Goal: Task Accomplishment & Management: Manage account settings

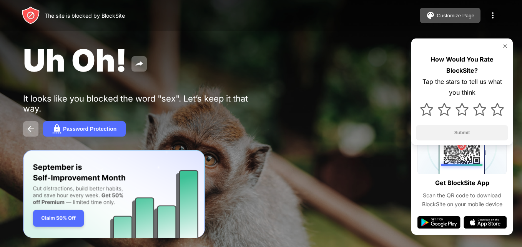
click at [496, 17] on img at bounding box center [492, 15] width 9 height 9
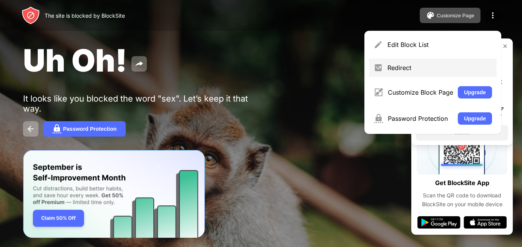
click at [408, 72] on div "Redirect" at bounding box center [433, 67] width 128 height 18
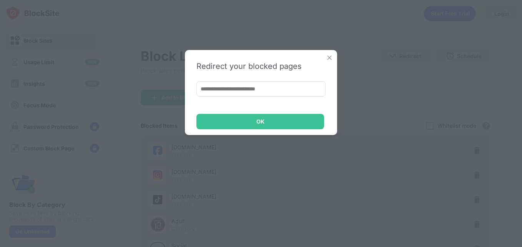
click at [238, 91] on input at bounding box center [261, 88] width 129 height 15
click at [331, 58] on img at bounding box center [330, 58] width 8 height 8
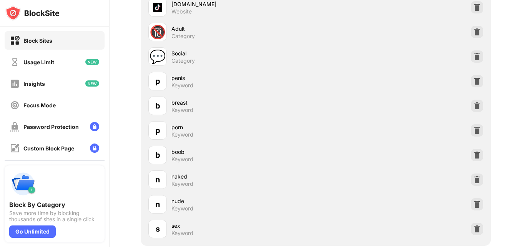
scroll to position [231, 0]
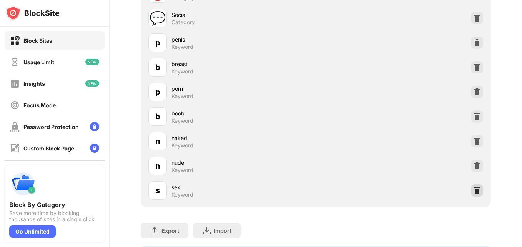
click at [477, 193] on div at bounding box center [477, 190] width 12 height 12
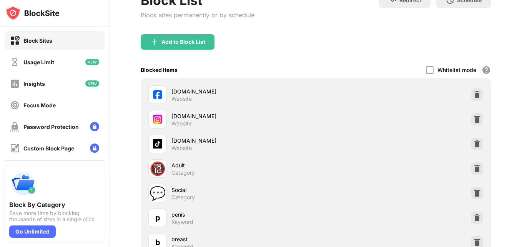
scroll to position [38, 0]
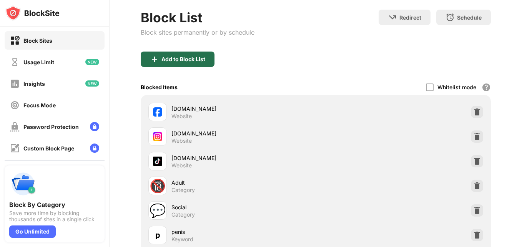
click at [180, 60] on div "Add to Block List" at bounding box center [184, 59] width 44 height 6
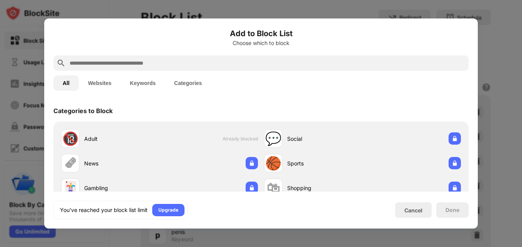
click at [180, 60] on input "text" at bounding box center [267, 62] width 397 height 9
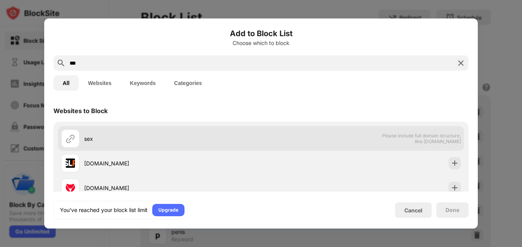
type input "***"
click at [101, 139] on div "sex" at bounding box center [172, 139] width 177 height 8
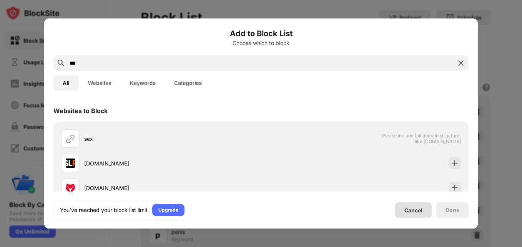
click at [413, 209] on div "Cancel" at bounding box center [414, 210] width 18 height 7
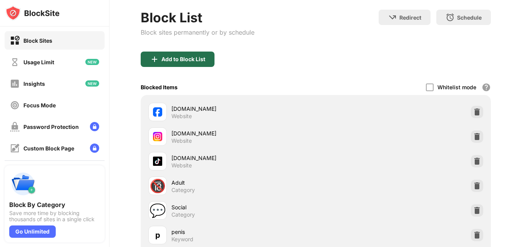
click at [166, 57] on div "Add to Block List" at bounding box center [184, 59] width 44 height 6
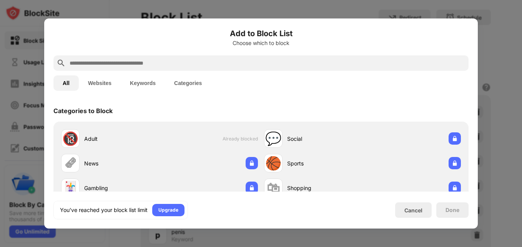
click at [153, 85] on button "Keywords" at bounding box center [143, 82] width 44 height 15
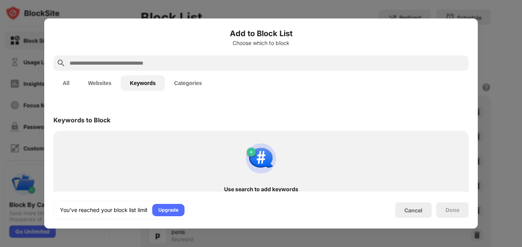
scroll to position [18, 0]
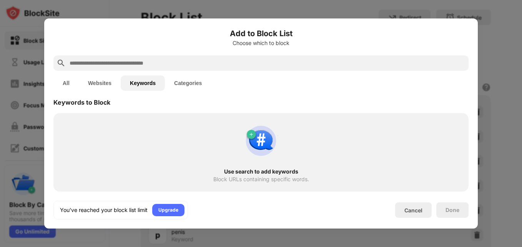
click at [255, 165] on div "Use search to add keywords Block URLs containing specific words." at bounding box center [261, 152] width 406 height 69
click at [167, 63] on input "text" at bounding box center [267, 62] width 397 height 9
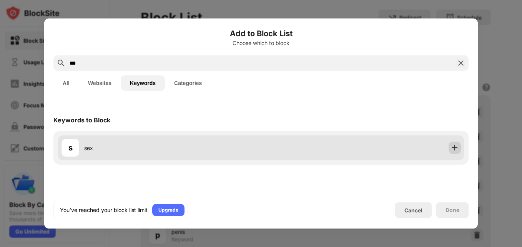
type input "***"
click at [455, 148] on img at bounding box center [455, 148] width 8 height 8
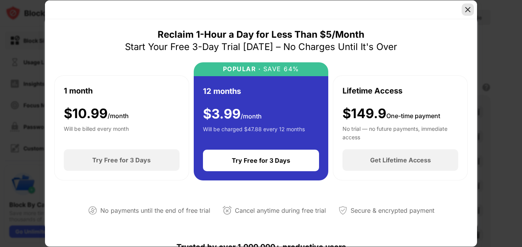
click at [465, 8] on img at bounding box center [468, 10] width 8 height 8
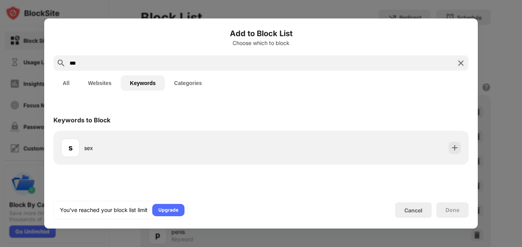
click at [457, 210] on div "Done" at bounding box center [453, 210] width 14 height 6
click at [495, 17] on div at bounding box center [261, 123] width 522 height 247
